Goal: Information Seeking & Learning: Learn about a topic

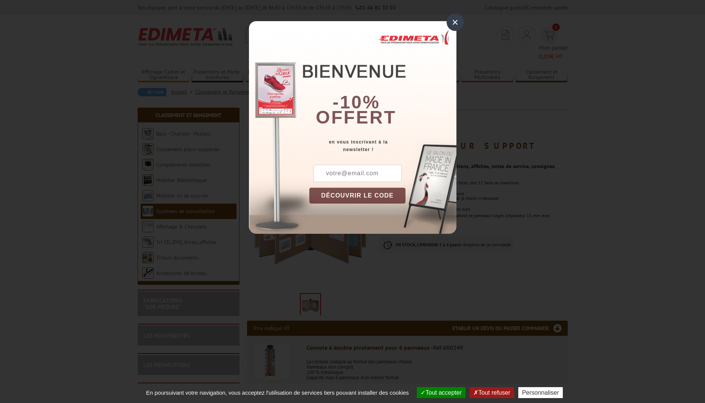
click at [455, 19] on div "×" at bounding box center [455, 22] width 17 height 17
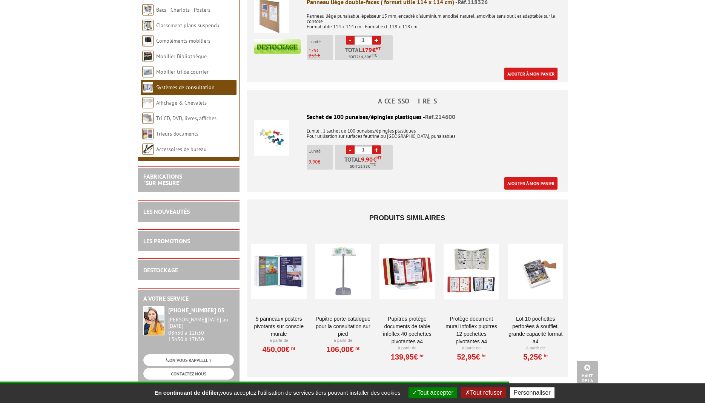
scroll to position [654, 0]
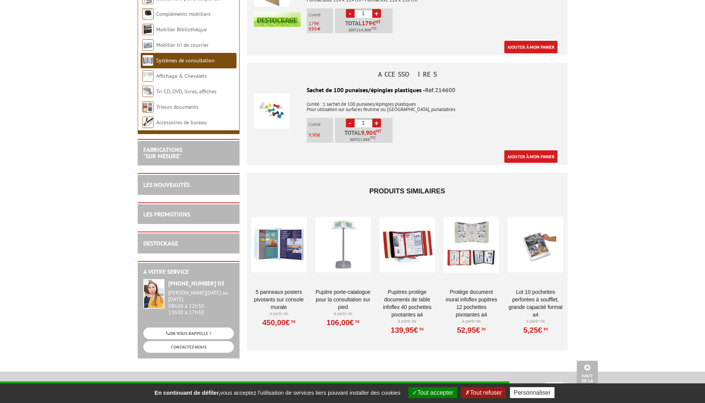
click at [274, 246] on div at bounding box center [278, 244] width 55 height 75
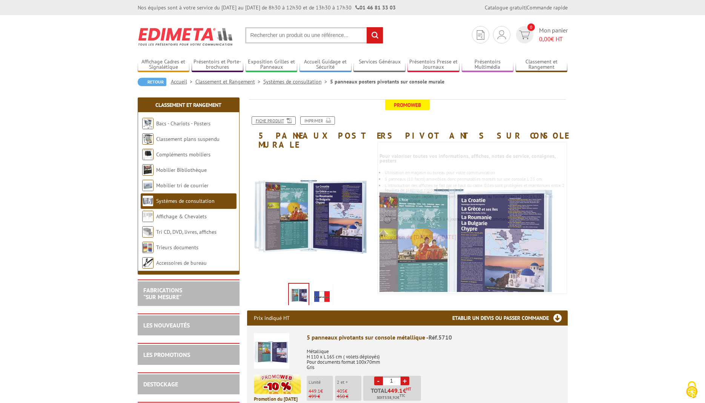
click at [285, 119] on icon at bounding box center [288, 120] width 8 height 6
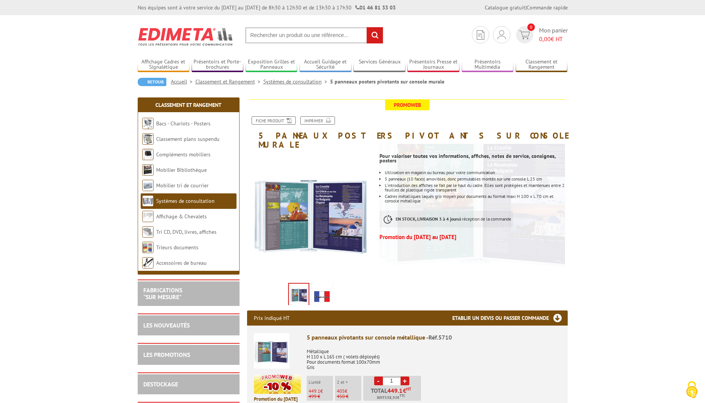
click at [197, 200] on link "Systèmes de consultation" at bounding box center [185, 200] width 59 height 7
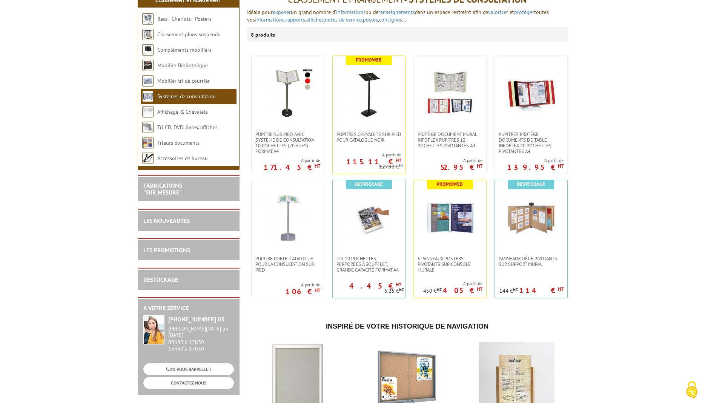
scroll to position [115, 0]
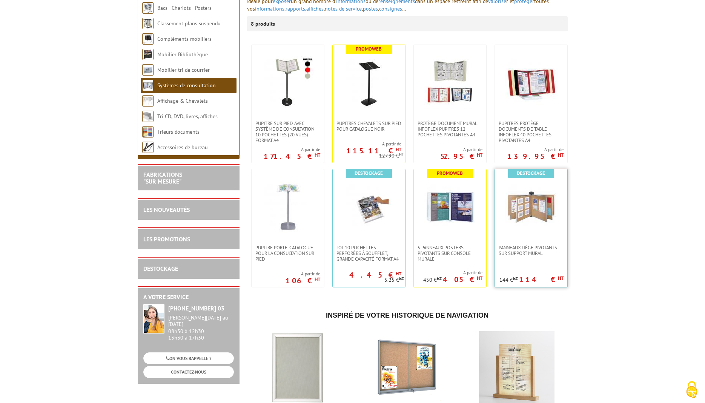
click at [536, 225] on img at bounding box center [531, 206] width 53 height 53
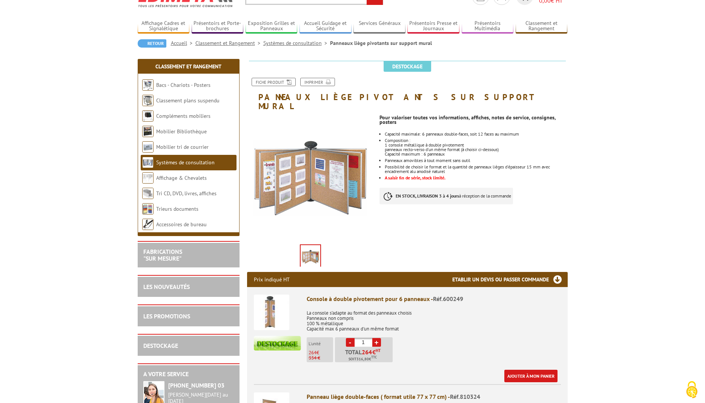
scroll to position [77, 0]
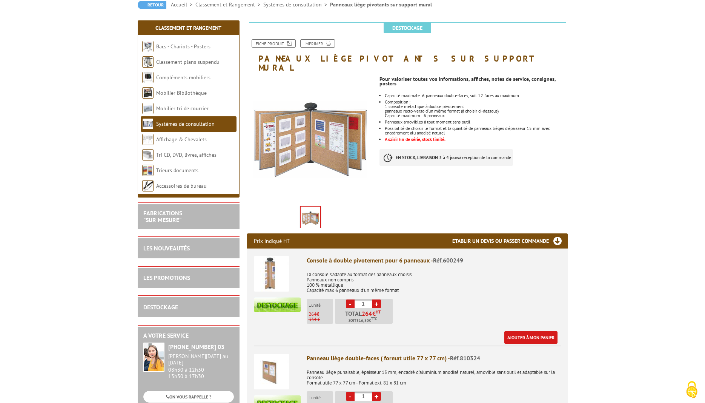
click at [279, 45] on link "Fiche produit" at bounding box center [274, 43] width 44 height 8
click at [186, 124] on link "Systèmes de consultation" at bounding box center [185, 123] width 59 height 7
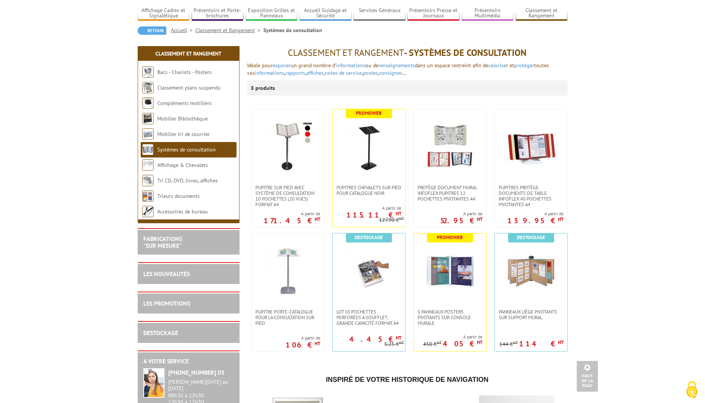
scroll to position [17, 0]
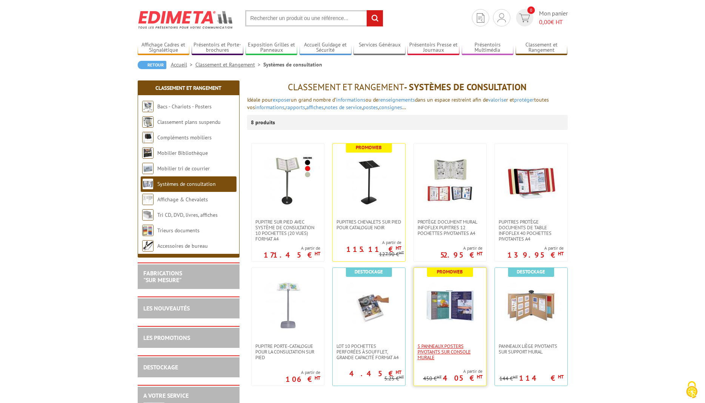
click at [452, 351] on span "5 panneaux posters pivotants sur console murale" at bounding box center [450, 351] width 65 height 17
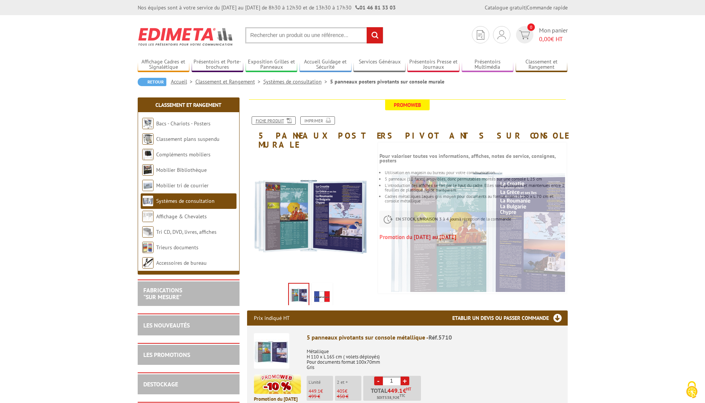
click at [260, 120] on link "Fiche produit" at bounding box center [274, 120] width 44 height 8
